Goal: Task Accomplishment & Management: Use online tool/utility

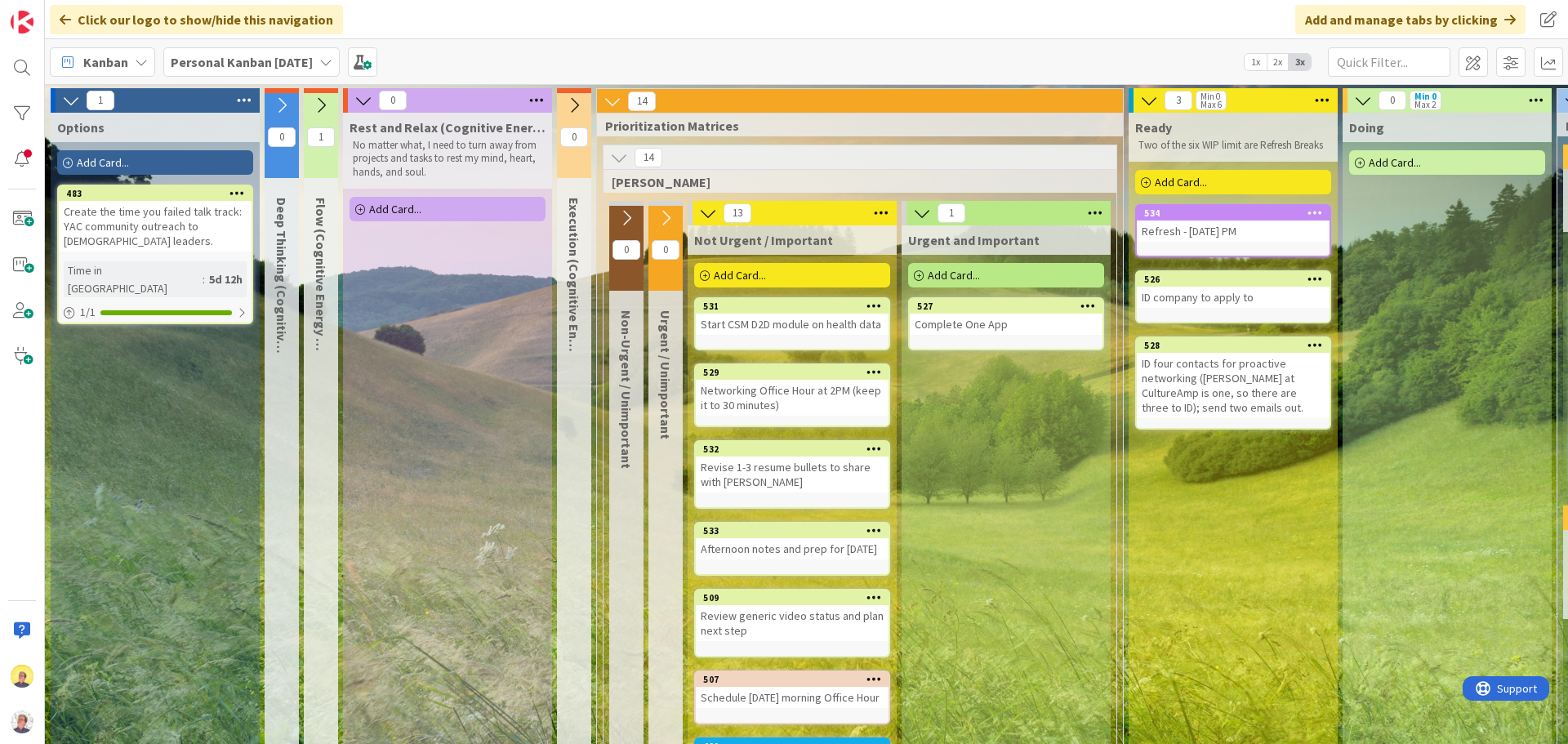
scroll to position [21, 550]
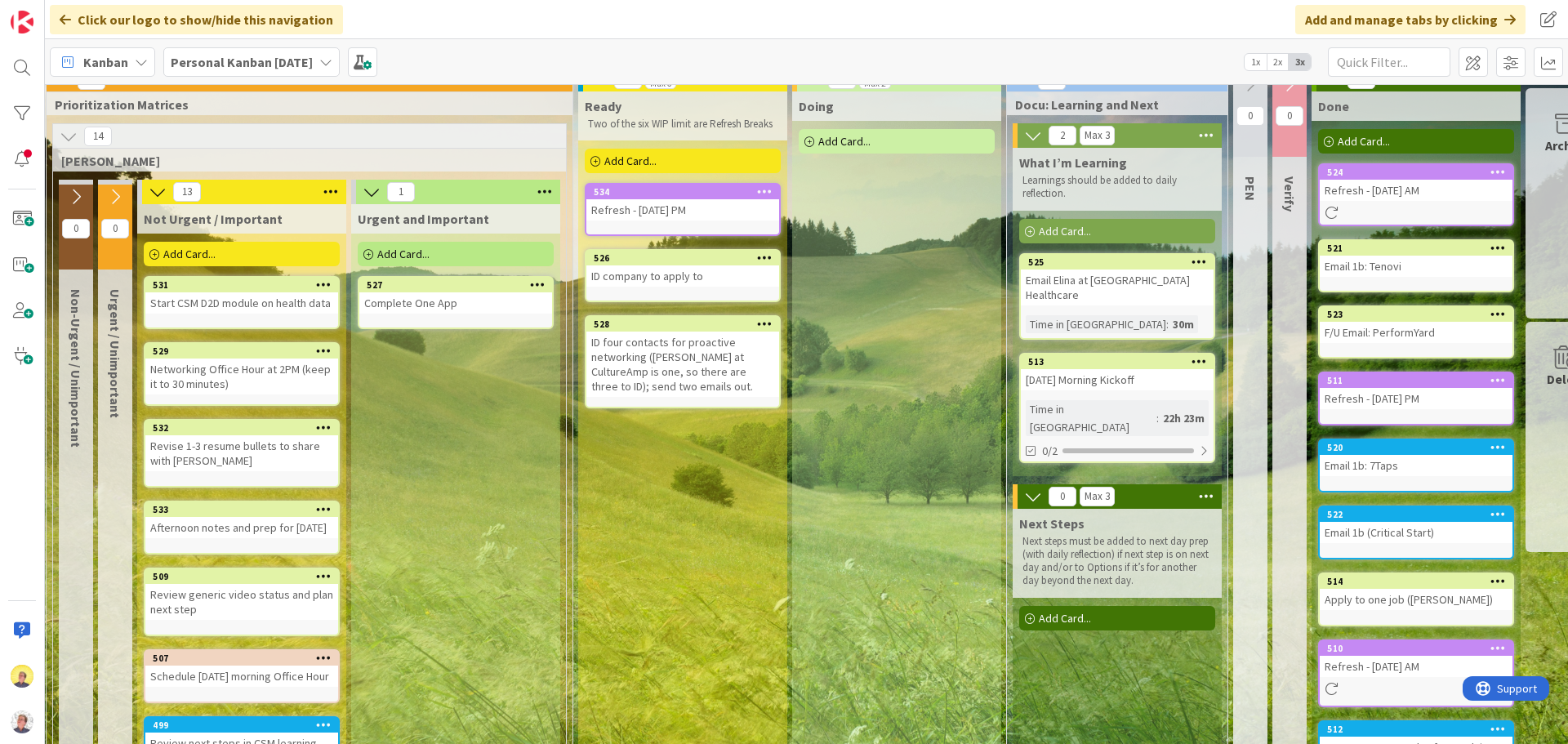
click at [715, 279] on div "ID company to apply to" at bounding box center [683, 276] width 193 height 21
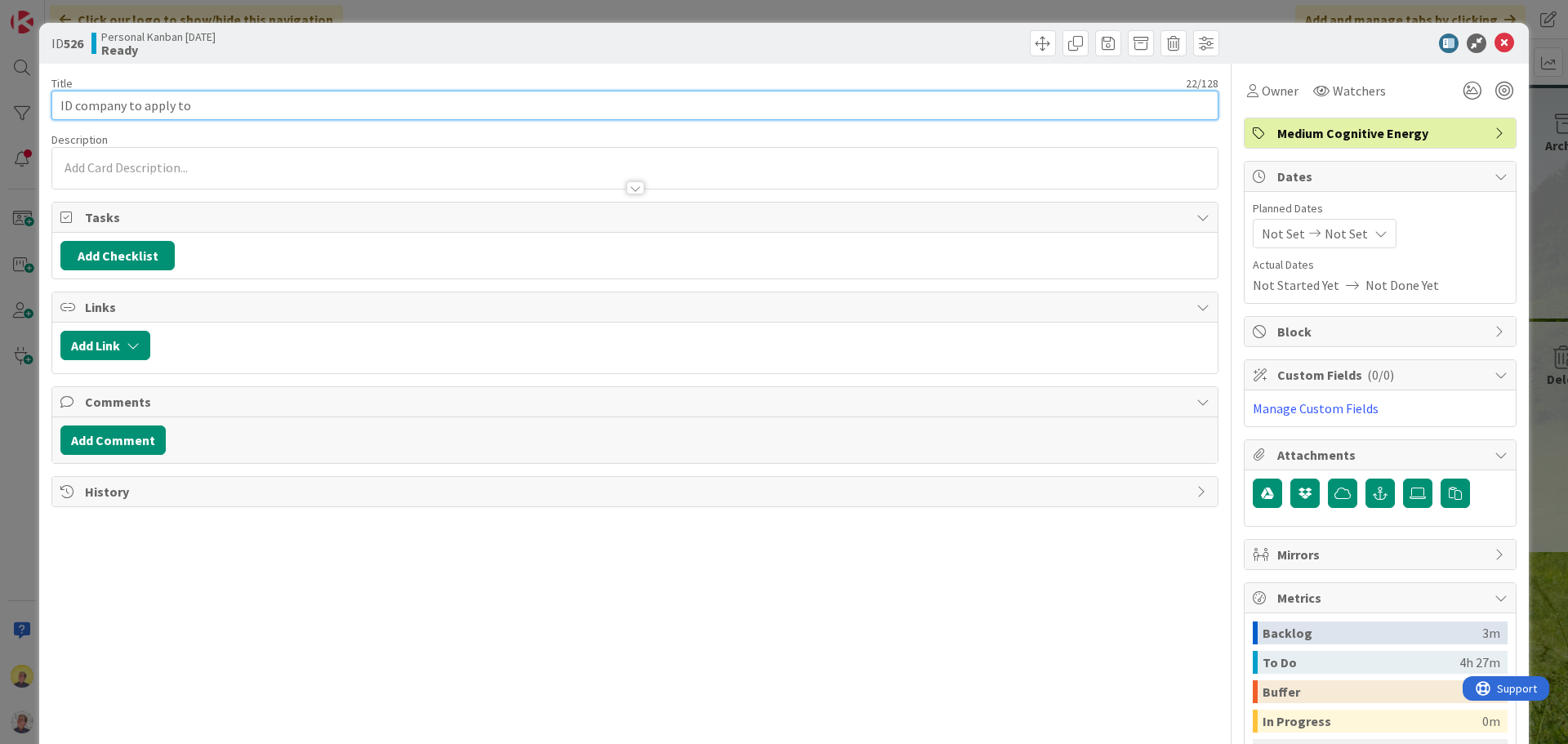
click at [267, 107] on input "ID company to apply to" at bounding box center [635, 106] width 1167 height 30
type input "ID company to apply to: Echo360 (EdTech)"
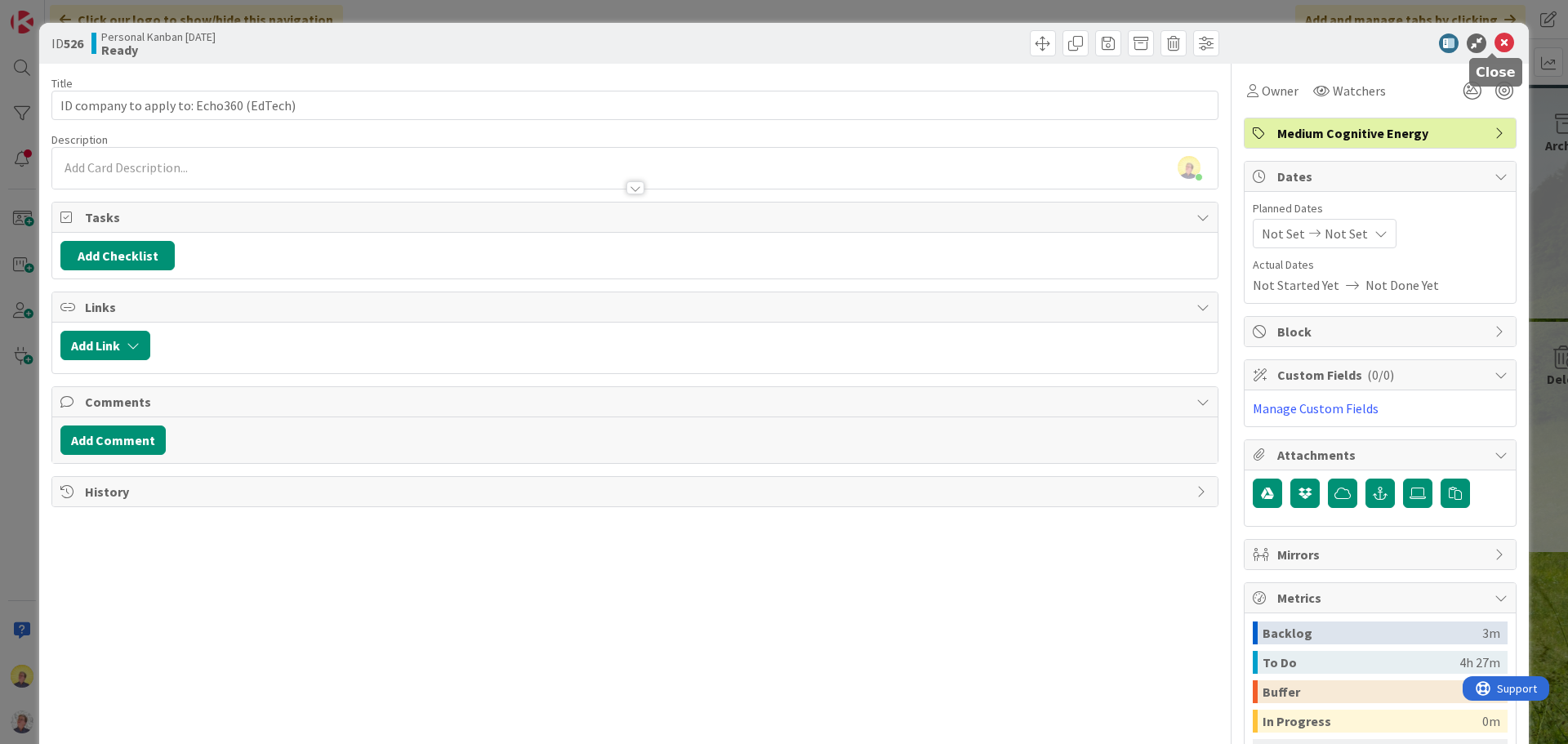
click at [1495, 45] on icon at bounding box center [1504, 43] width 19 height 19
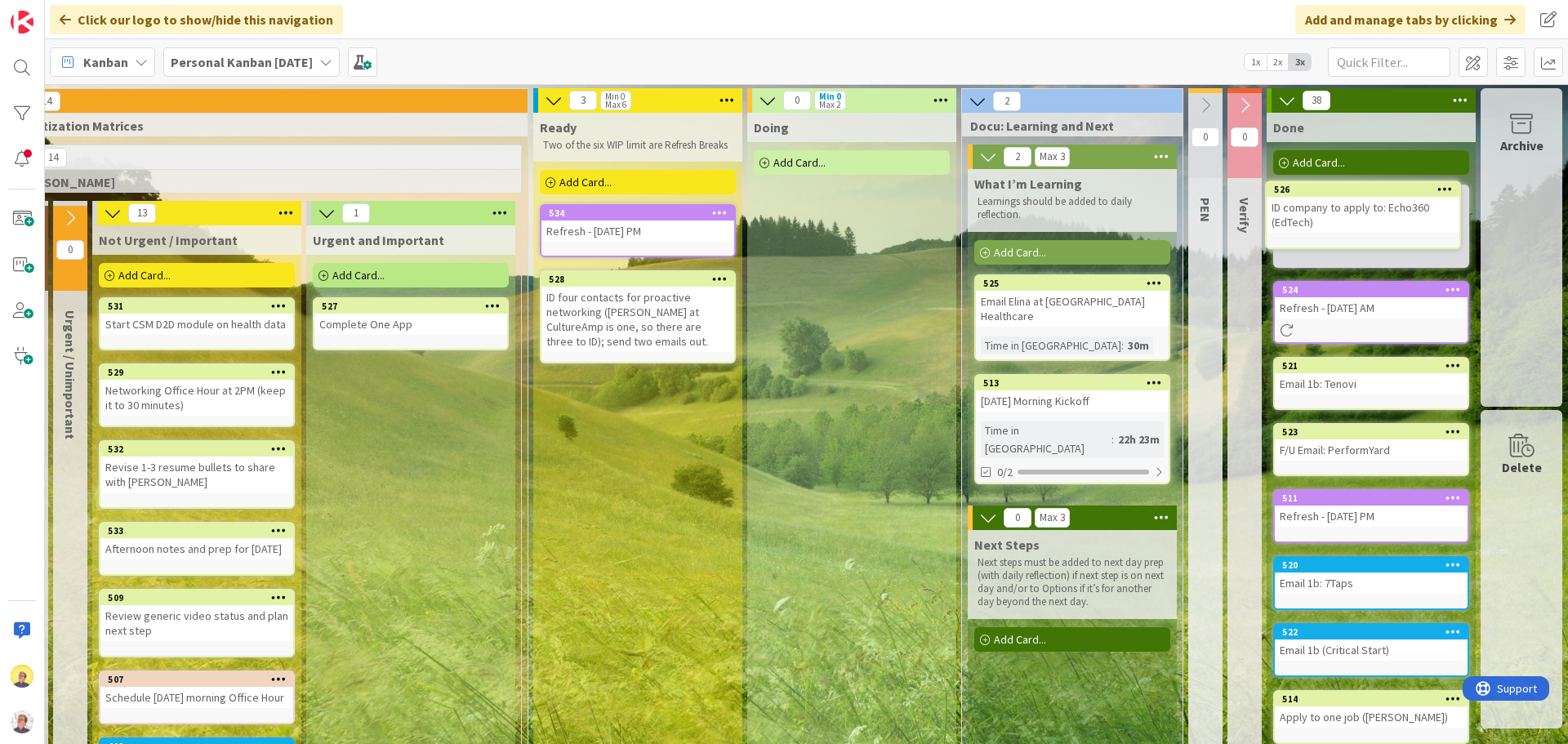
scroll to position [0, 608]
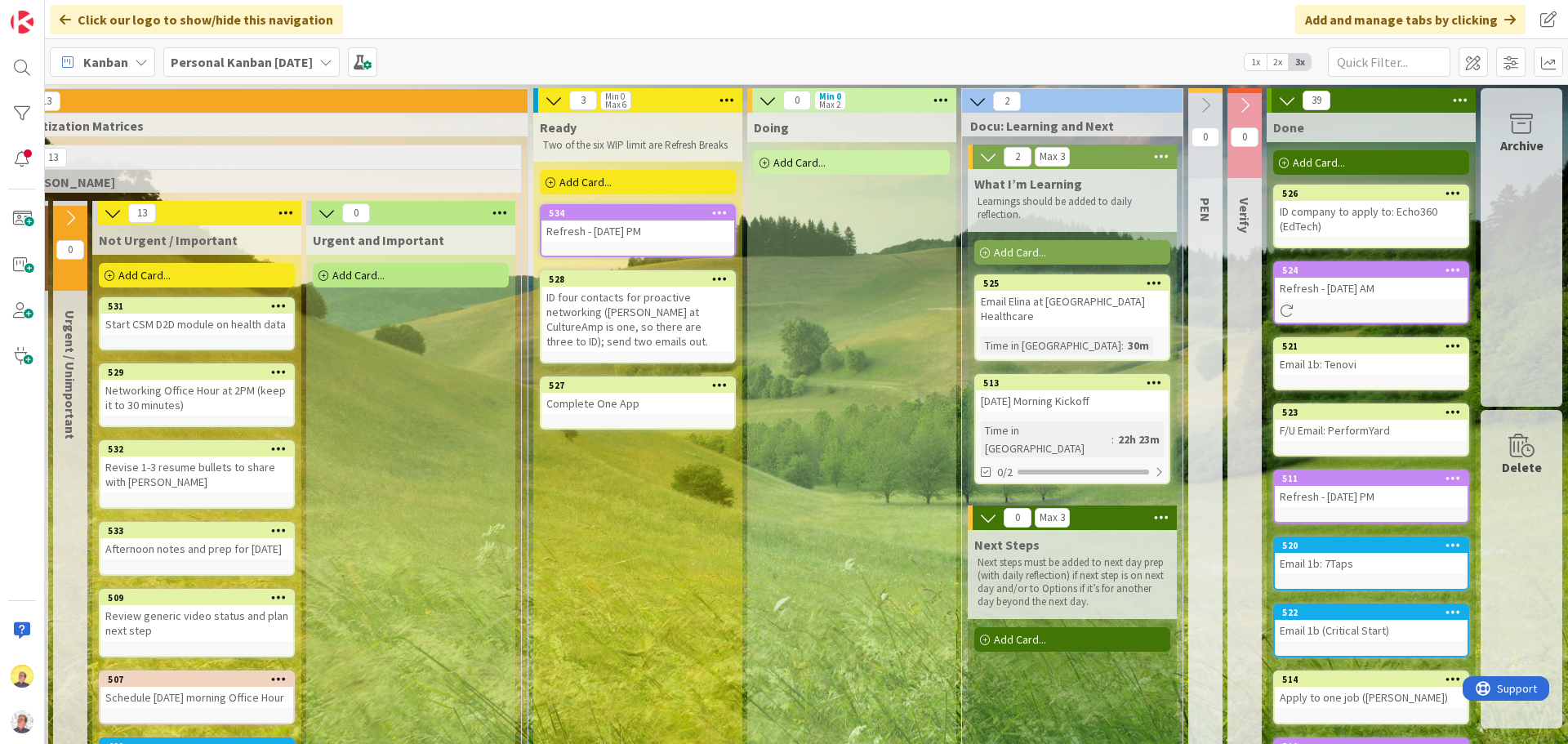
click at [642, 403] on div "Complete One App" at bounding box center [637, 403] width 193 height 21
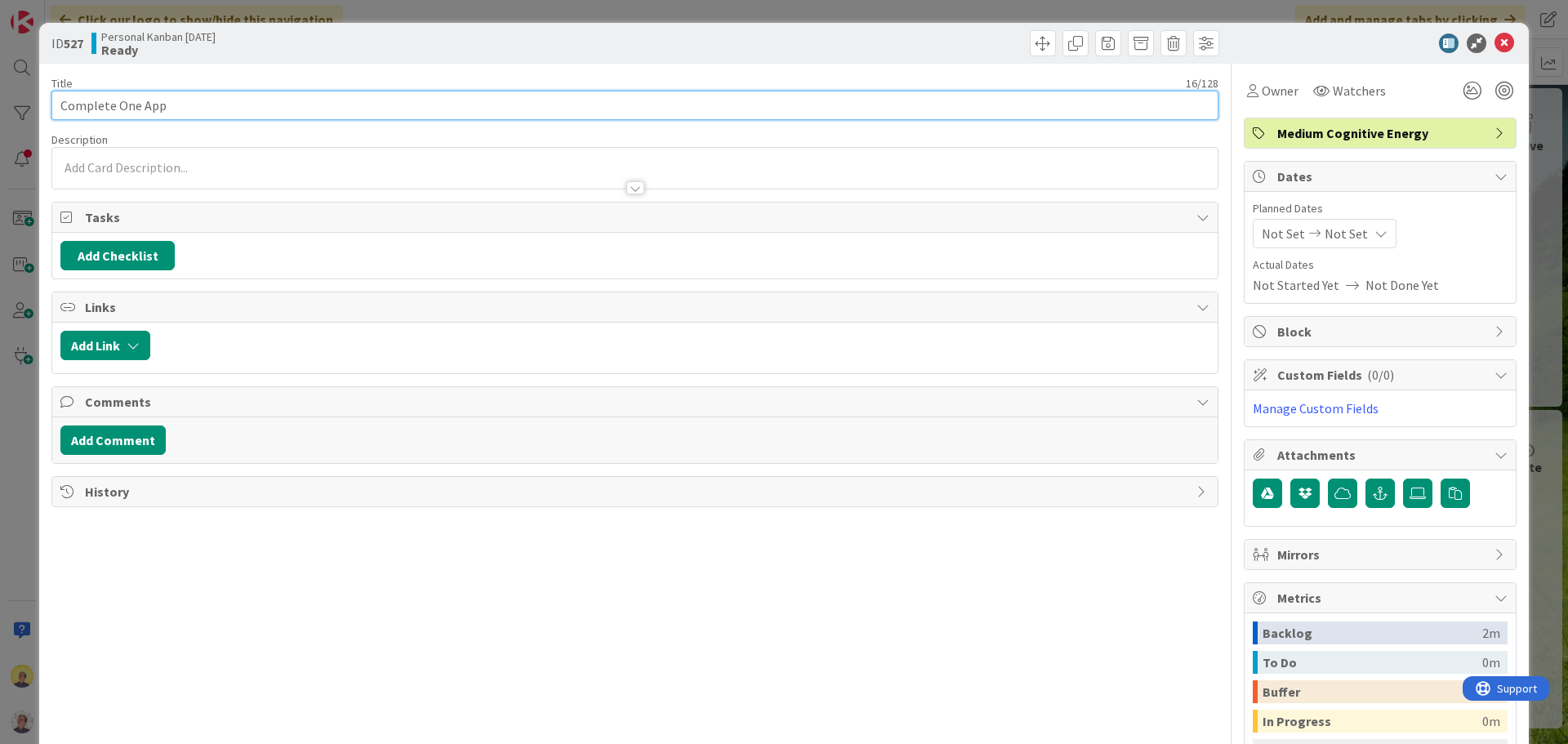
click at [174, 109] on input "Complete One App" at bounding box center [635, 106] width 1167 height 30
type input "Complete One App: Echo360"
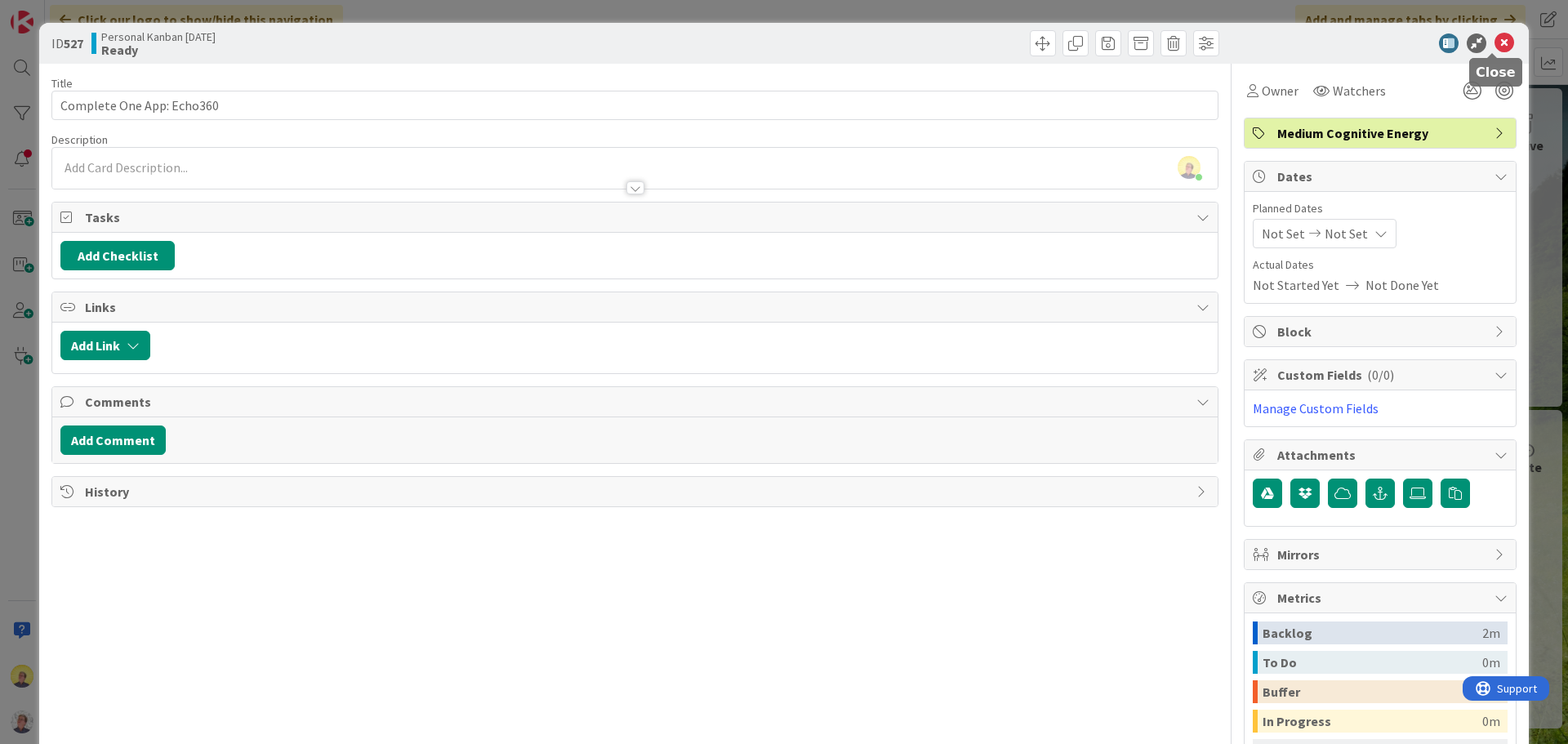
drag, startPoint x: 1498, startPoint y: 40, endPoint x: 1393, endPoint y: 79, distance: 112.0
click at [1497, 40] on icon at bounding box center [1504, 43] width 19 height 19
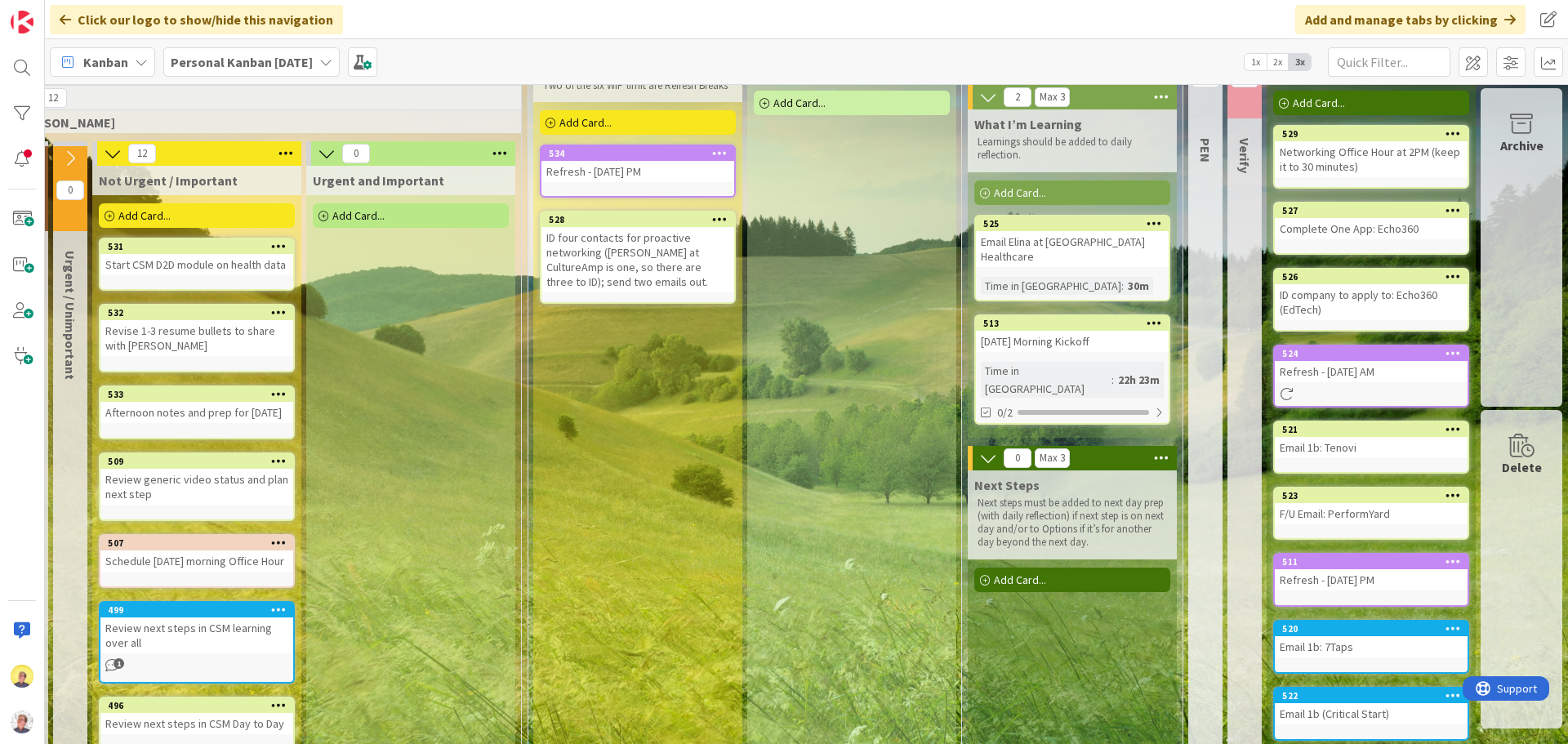
scroll to position [0, 608]
